Goal: Register for event/course

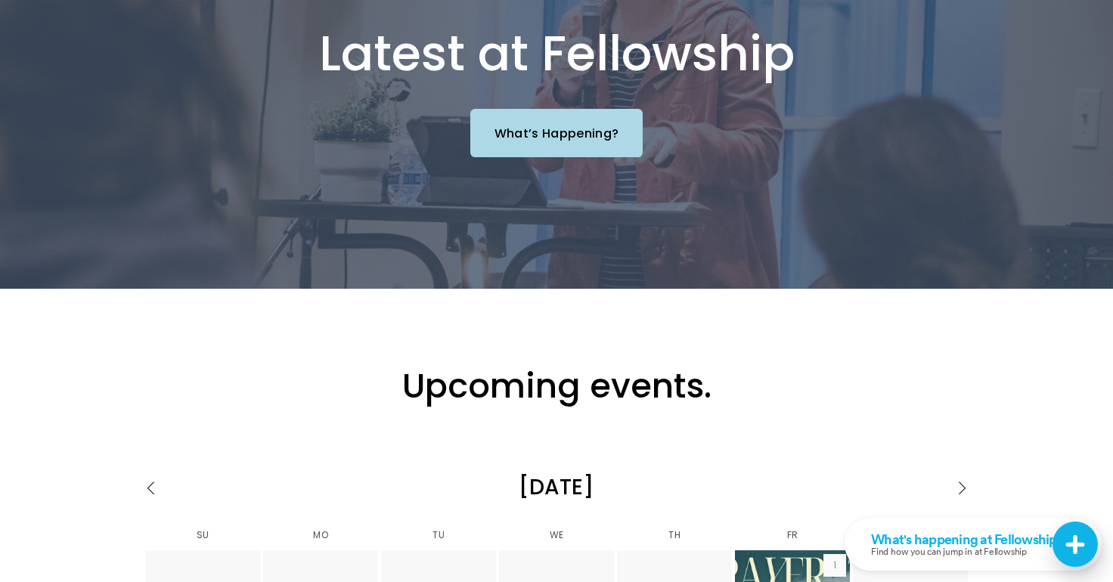
scroll to position [1729, 0]
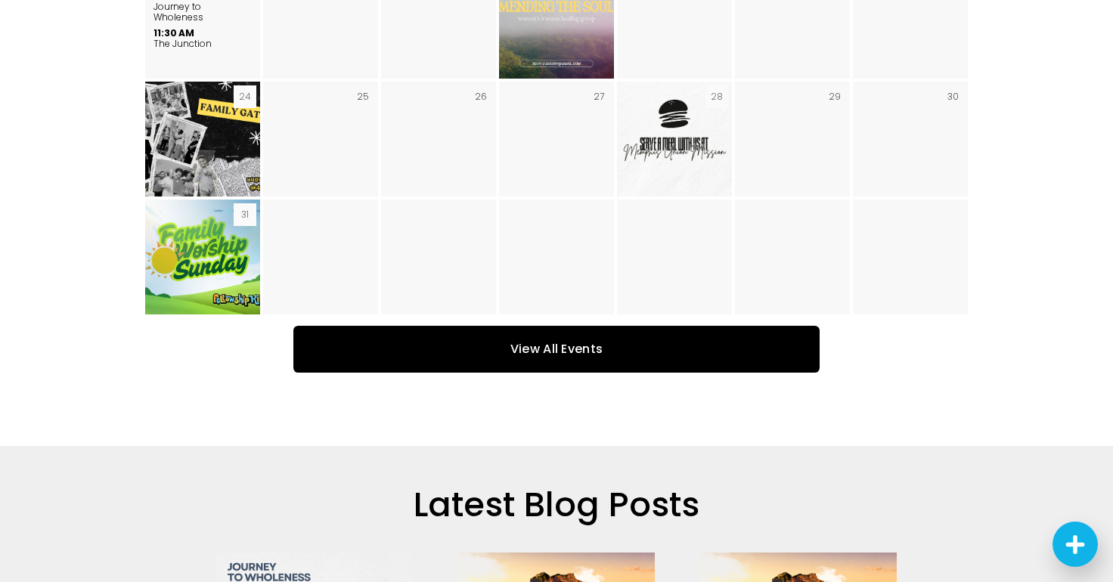
scroll to position [2670, 0]
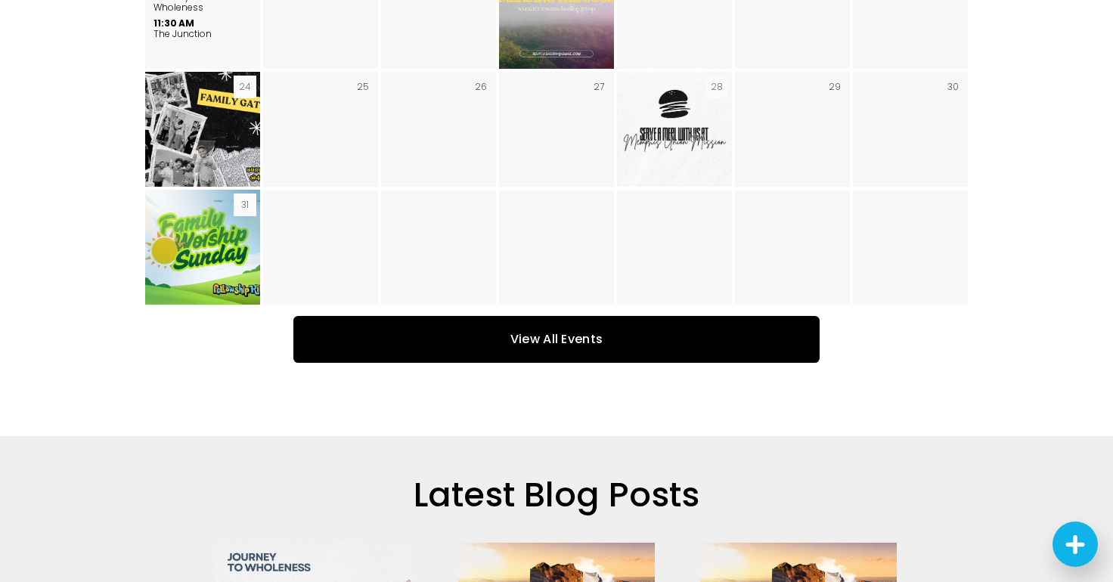
click at [599, 316] on link "View All Events" at bounding box center [557, 340] width 526 height 48
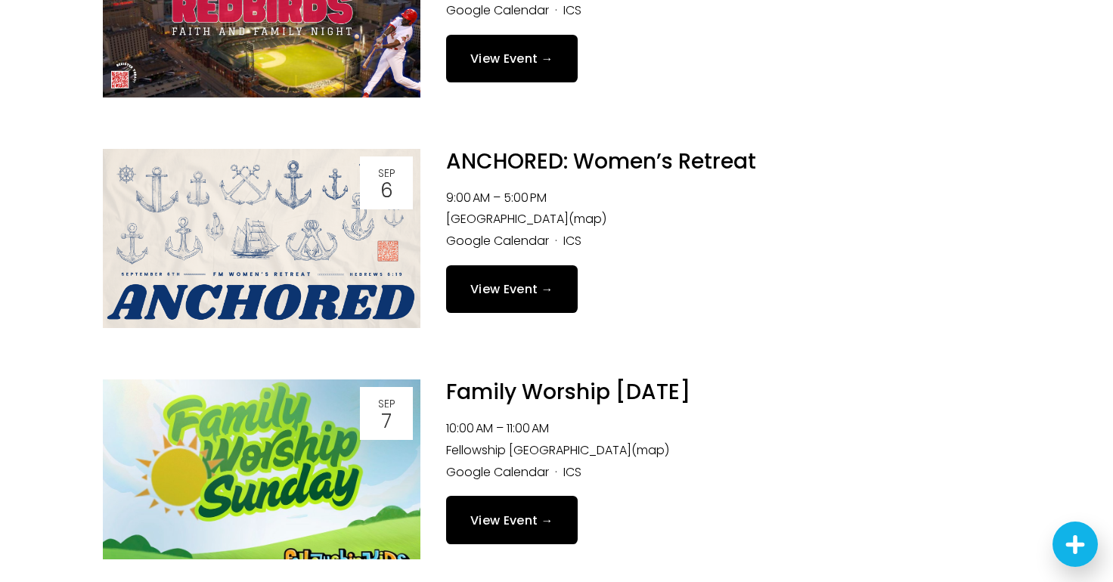
scroll to position [825, 0]
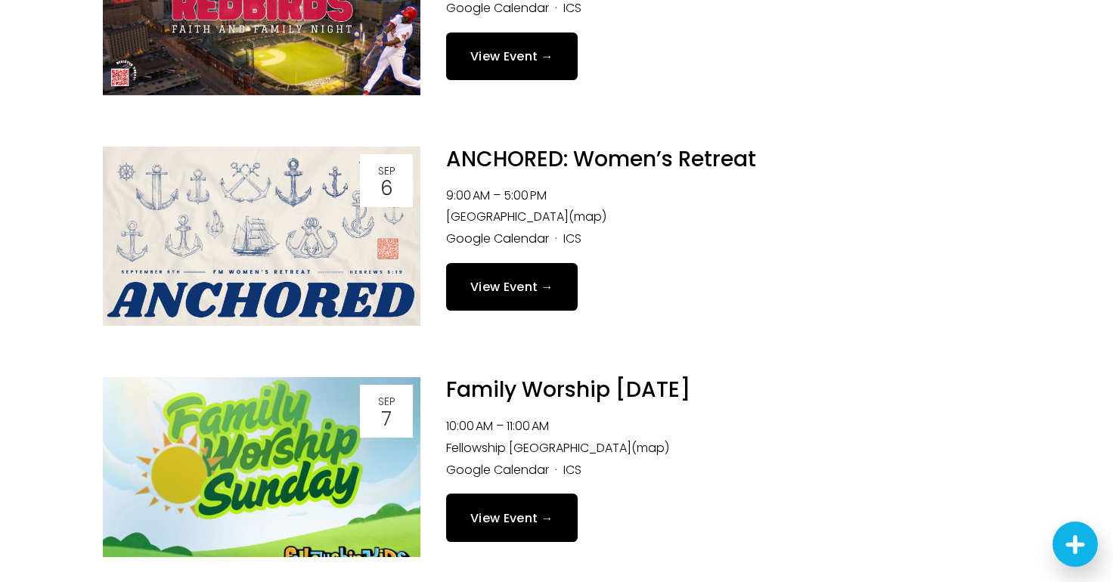
click at [533, 287] on link "View Event →" at bounding box center [512, 287] width 132 height 48
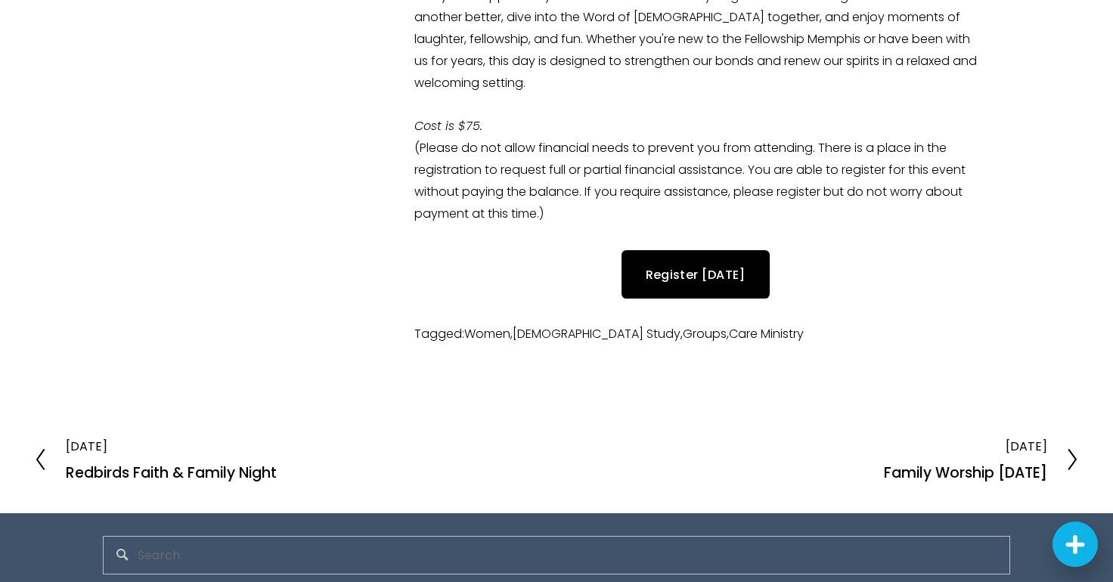
scroll to position [592, 0]
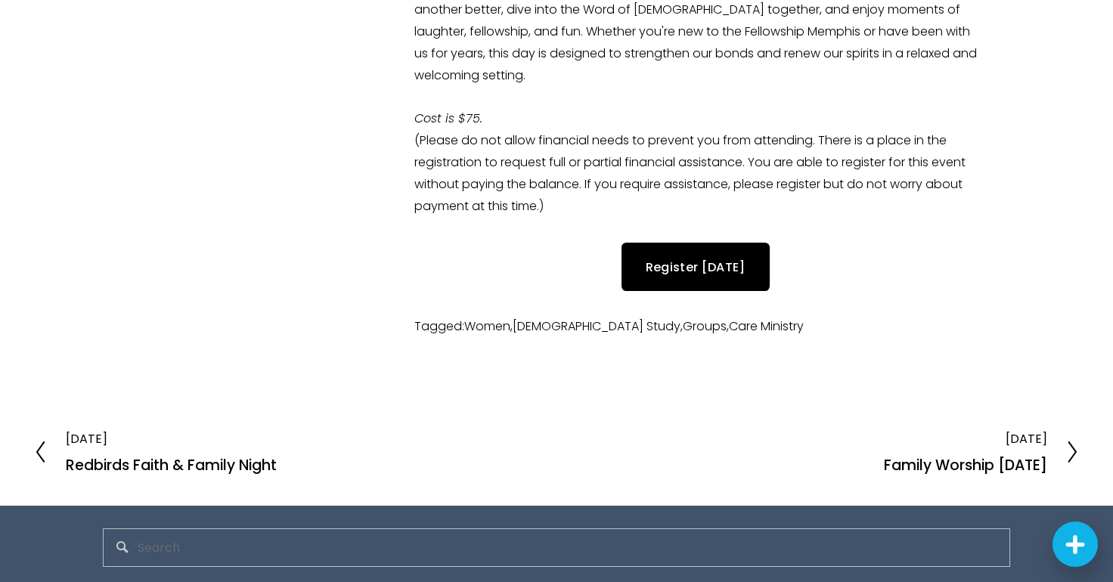
click at [635, 275] on link "Register [DATE]" at bounding box center [696, 267] width 148 height 48
